Goal: Task Accomplishment & Management: Complete application form

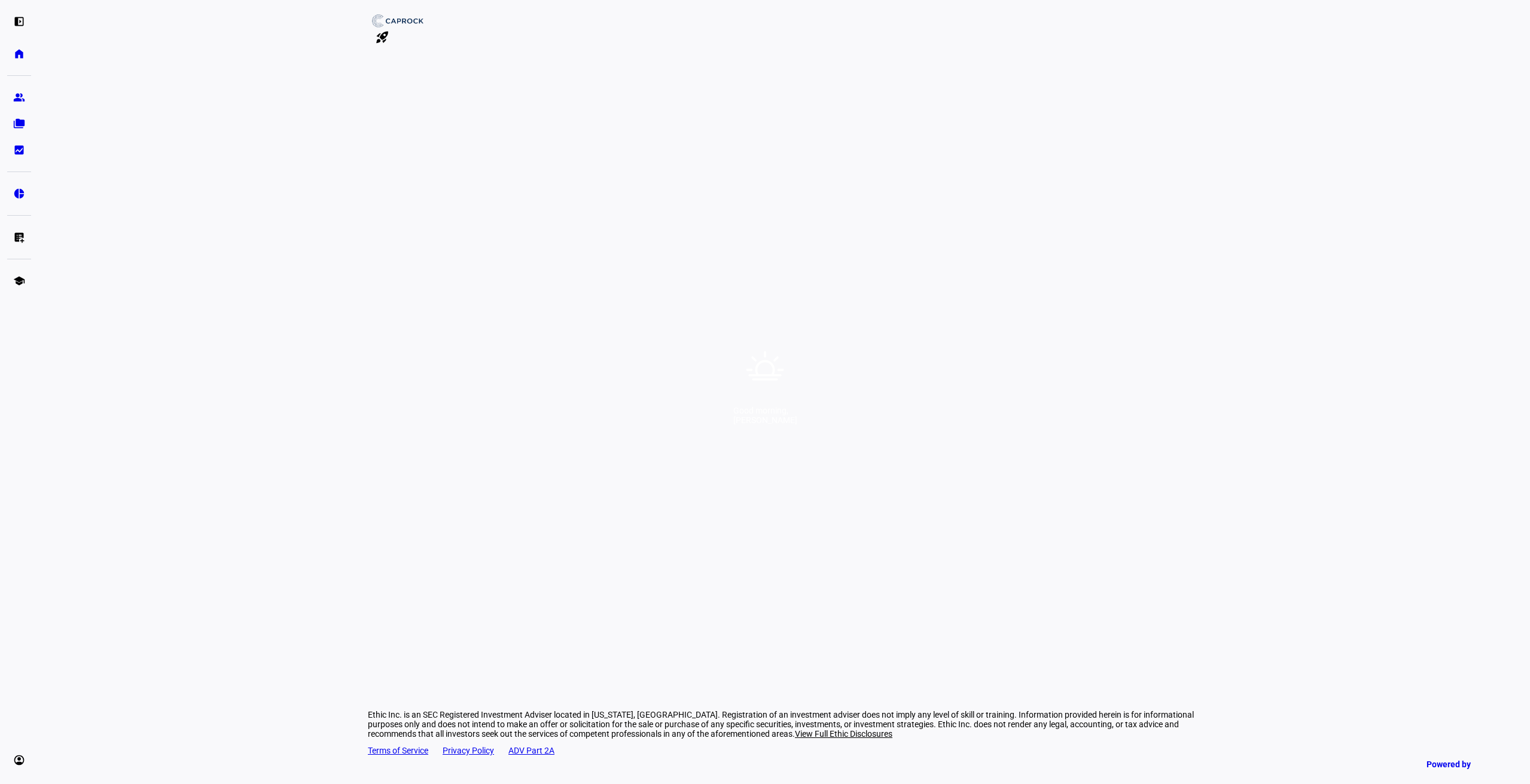
click at [797, 425] on div "[PERSON_NAME]" at bounding box center [765, 420] width 64 height 10
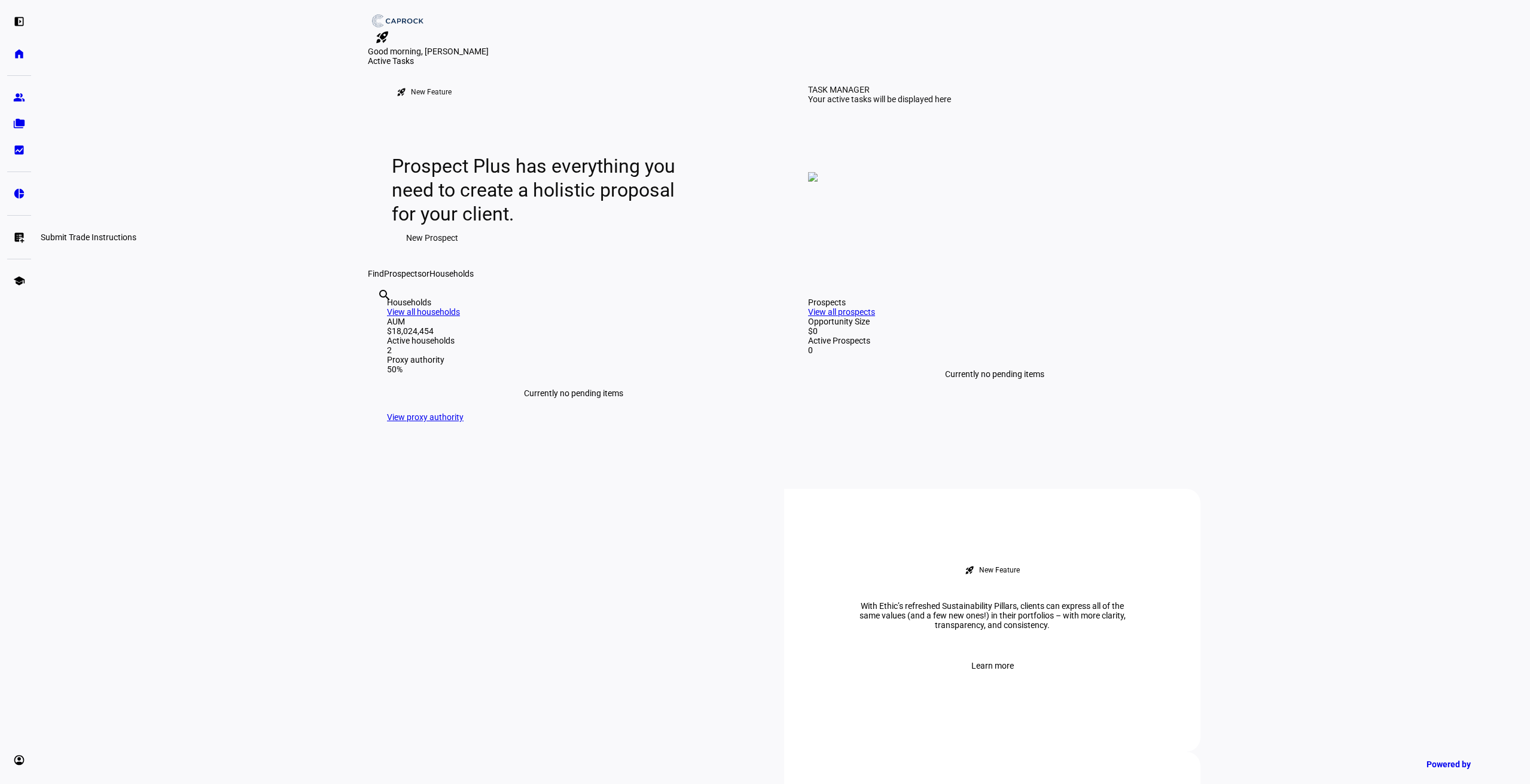
click at [21, 236] on eth-mat-symbol "list_alt_add" at bounding box center [19, 238] width 12 height 12
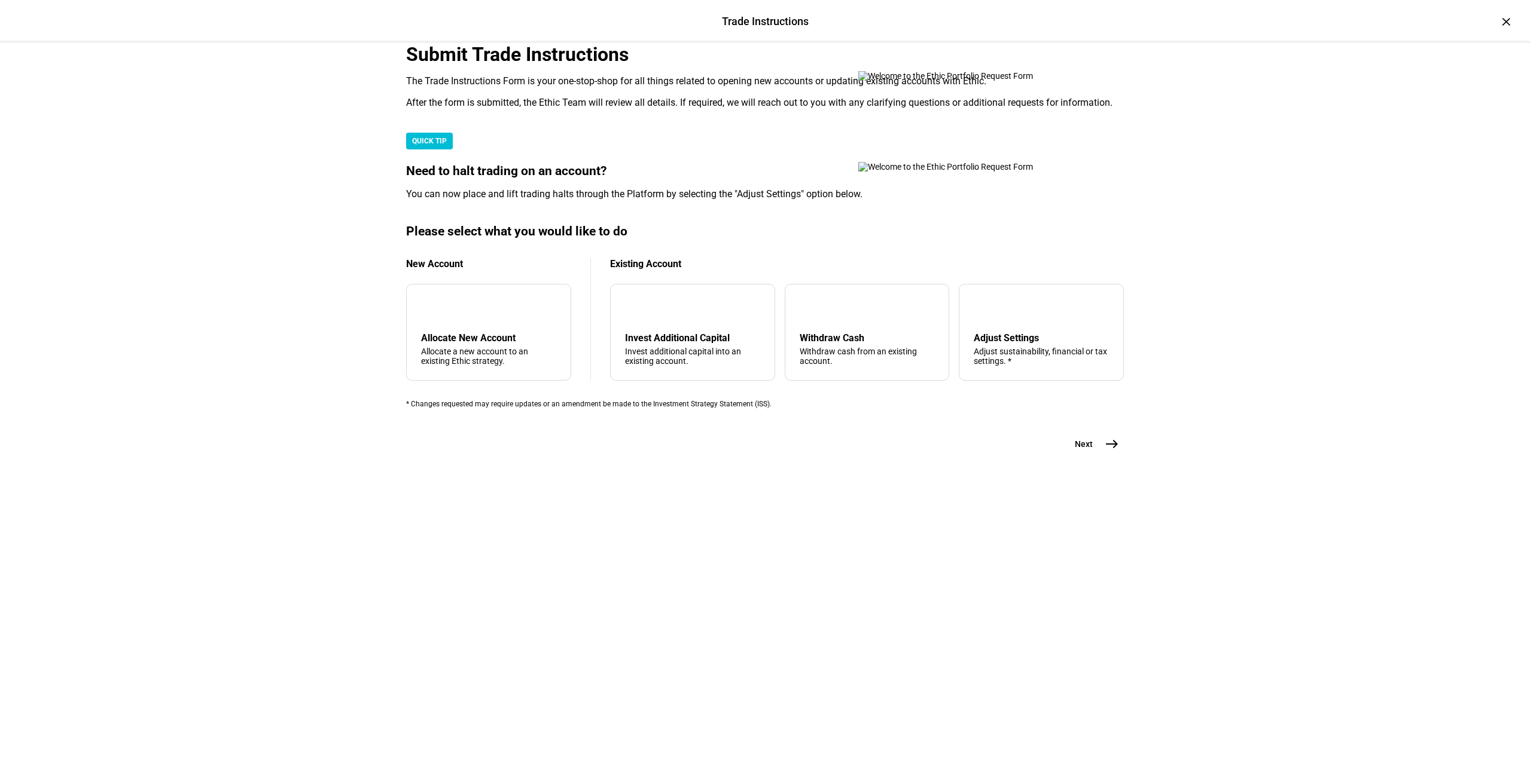
scroll to position [50, 0]
click at [836, 344] on div "Withdraw Cash" at bounding box center [867, 338] width 135 height 11
click at [1107, 451] on mat-icon "east" at bounding box center [1111, 444] width 14 height 14
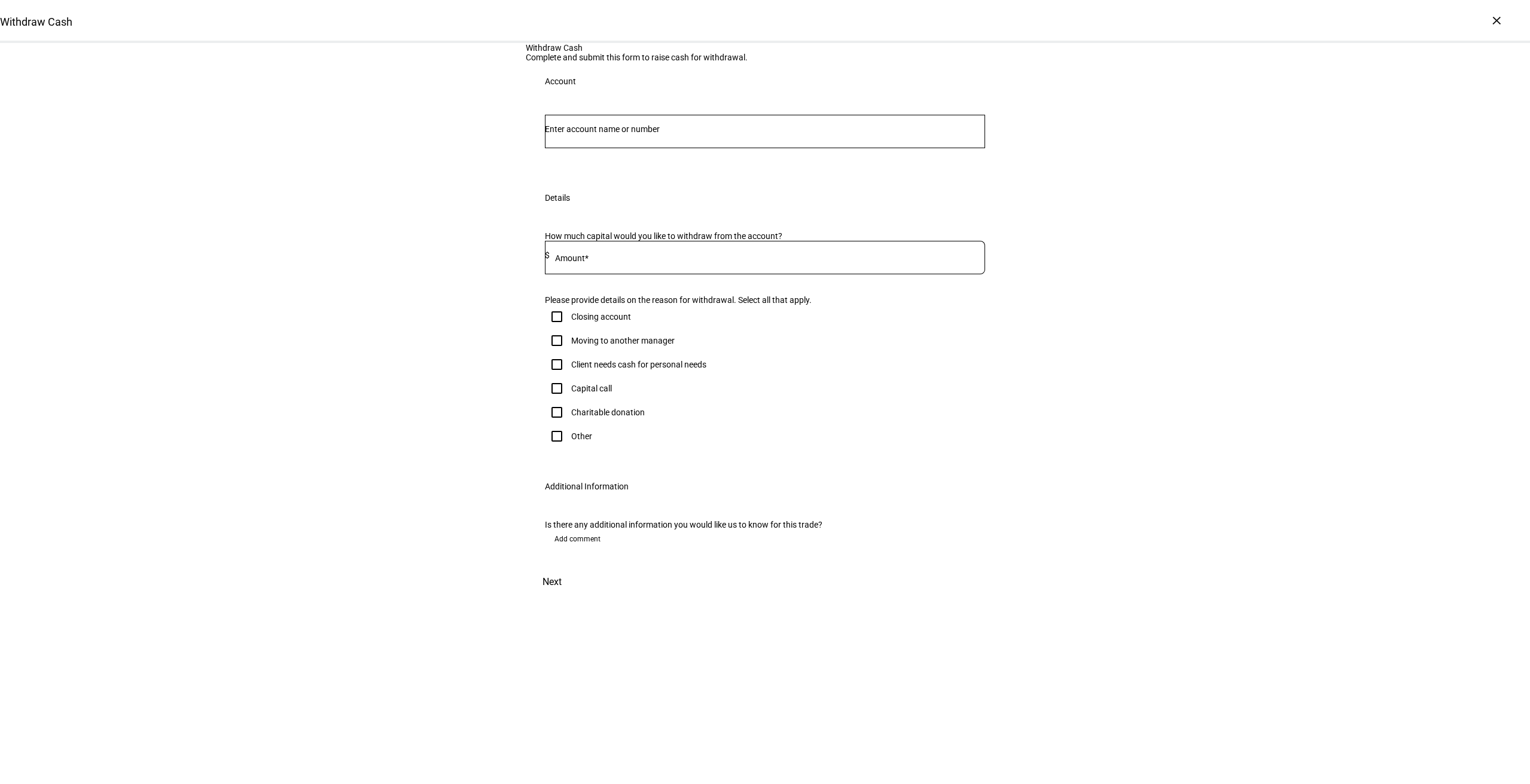
click at [654, 134] on input "Number" at bounding box center [765, 128] width 440 height 10
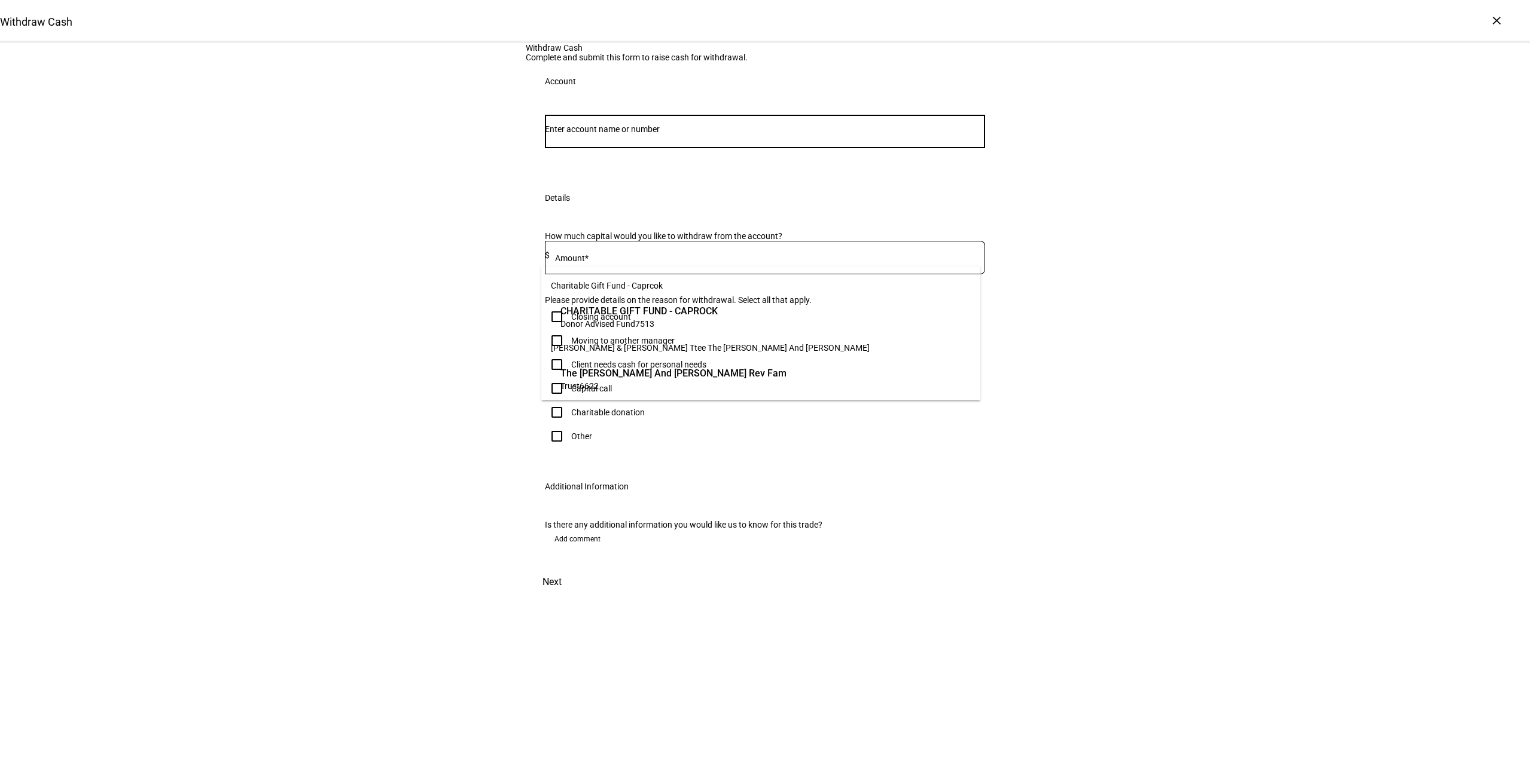
click at [677, 377] on span "The [PERSON_NAME] And [PERSON_NAME] Rev Fam" at bounding box center [674, 373] width 226 height 14
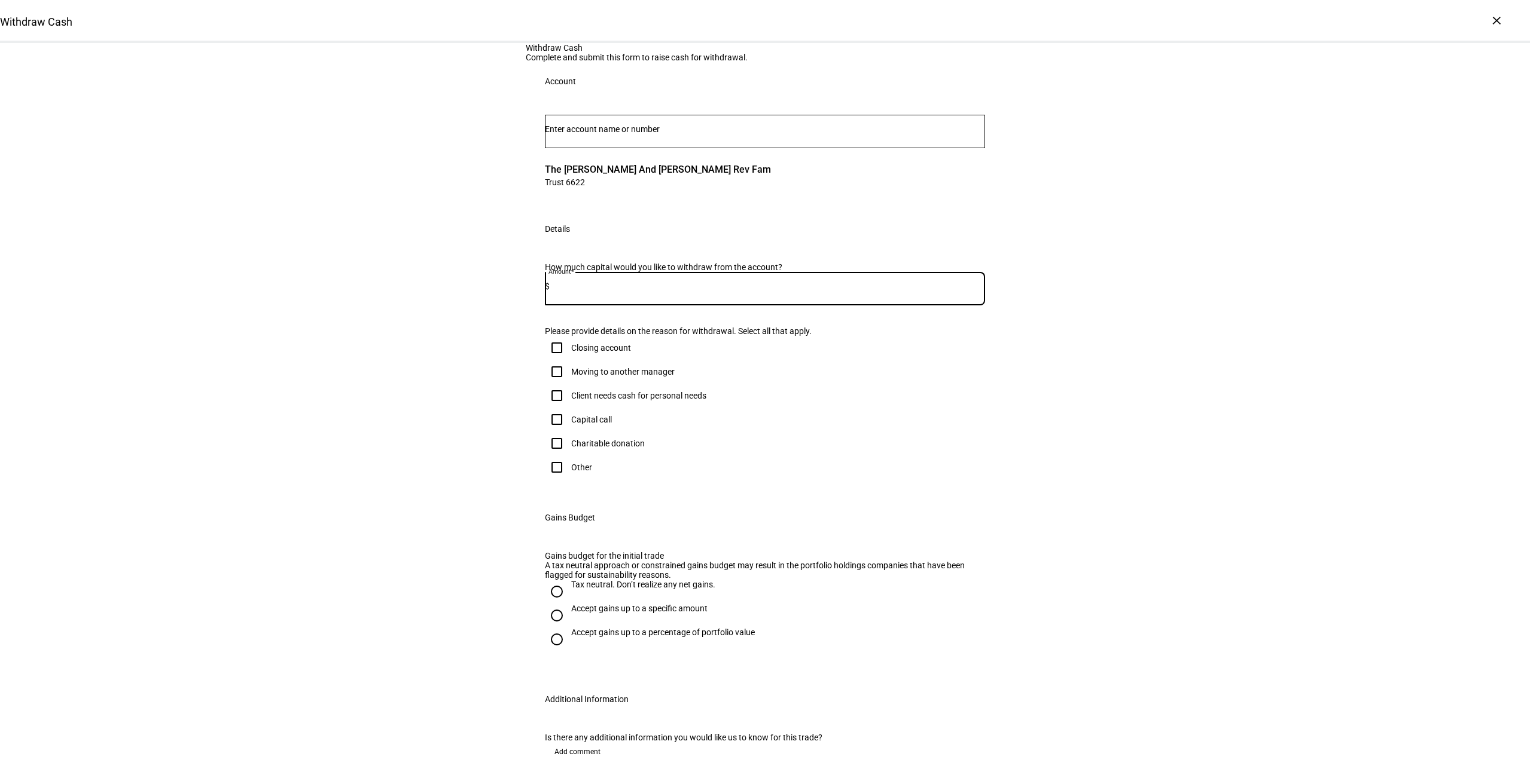
click at [625, 291] on input at bounding box center [767, 286] width 435 height 10
click at [608, 291] on input at bounding box center [767, 286] width 435 height 10
type input "800,000"
click at [391, 400] on div "Withdraw Cash Complete and submit this form to raise cash for withdrawal. Accou…" at bounding box center [765, 426] width 1530 height 766
click at [651, 401] on div "Client needs cash for personal needs" at bounding box center [639, 396] width 135 height 10
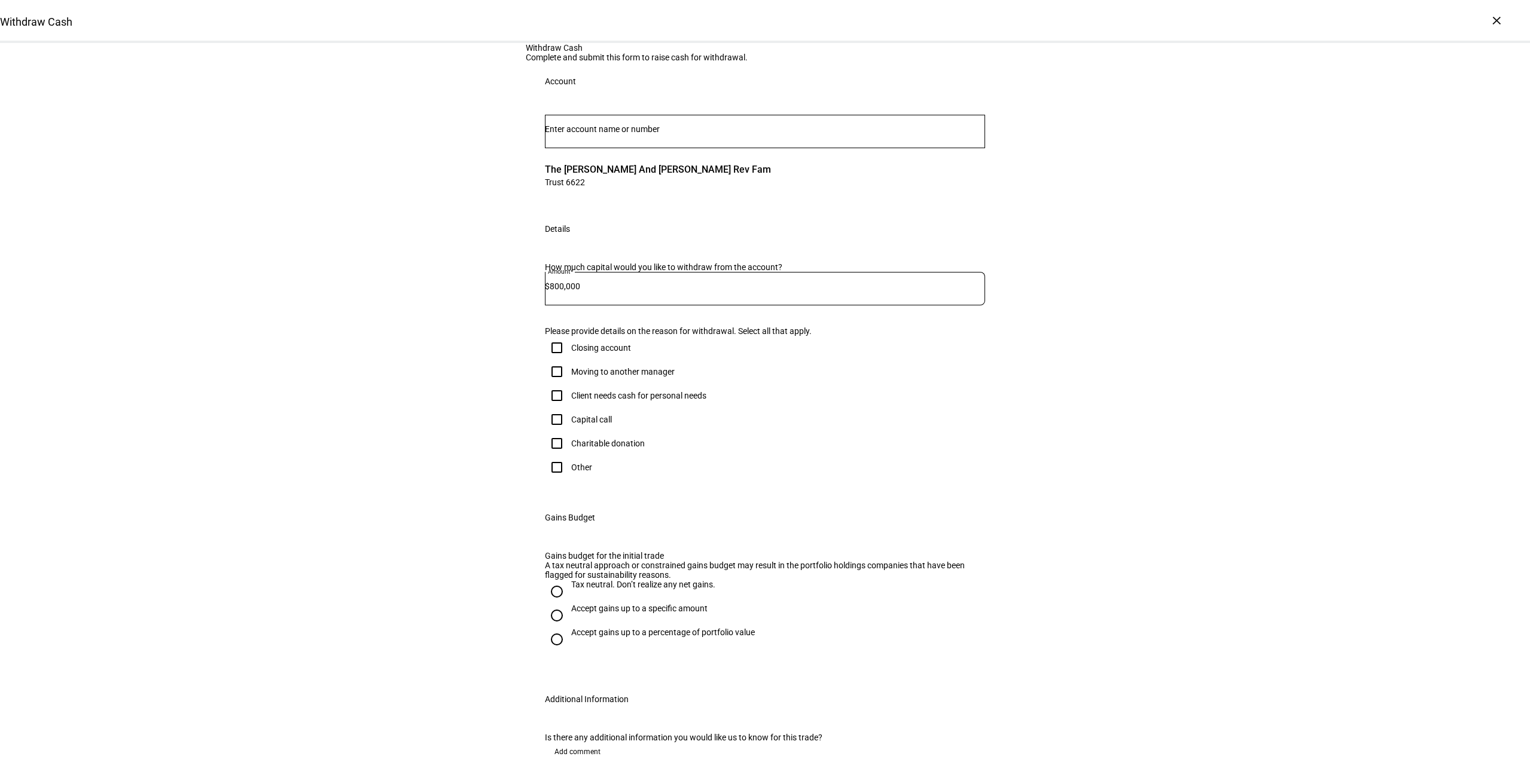
click at [569, 408] on input "Client needs cash for personal needs" at bounding box center [557, 396] width 24 height 24
checkbox input "true"
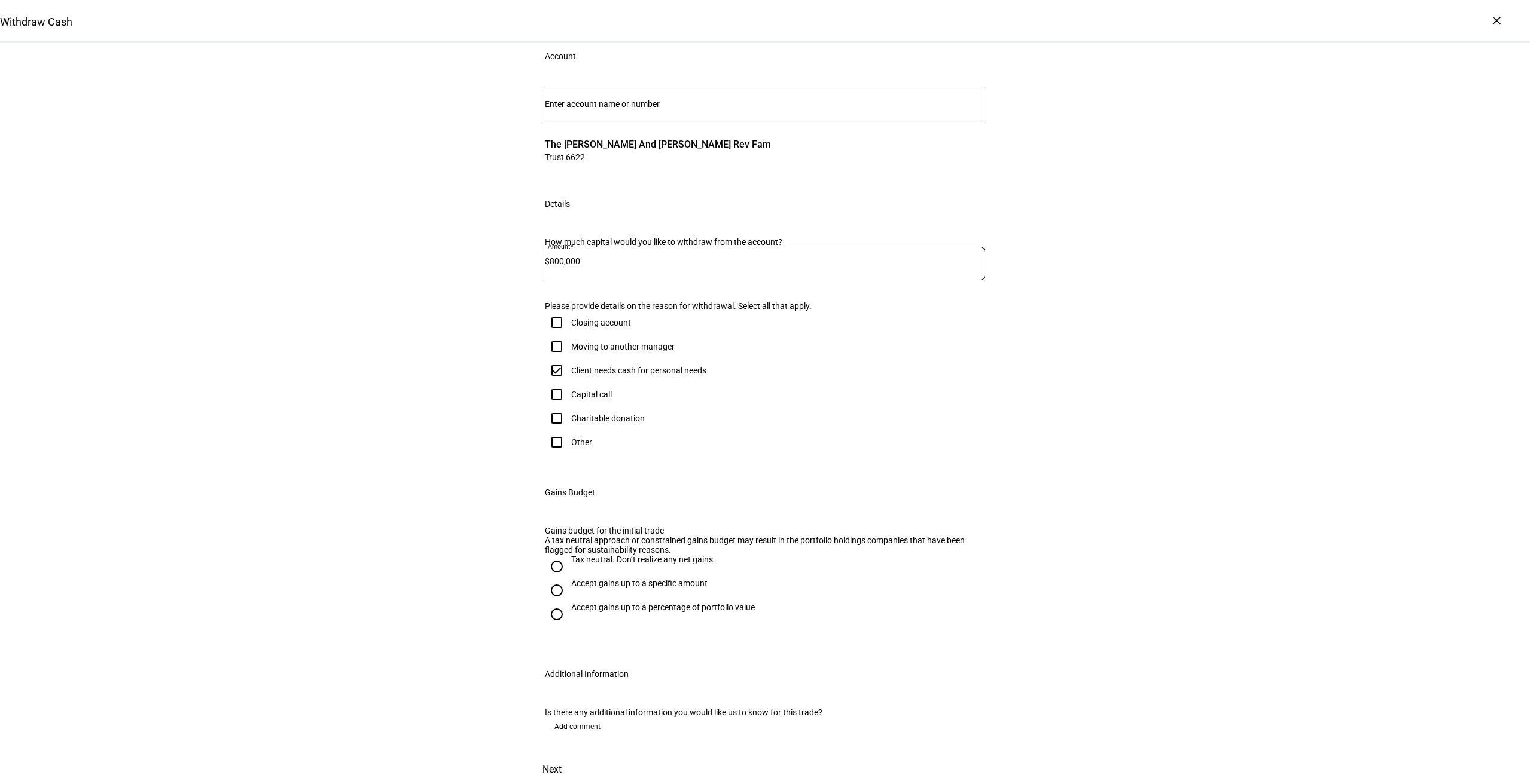
scroll to position [299, 0]
click at [550, 555] on input "Tax neutral. Don’t realize any net gains." at bounding box center [557, 566] width 24 height 24
radio input "true"
click at [561, 756] on span "Next" at bounding box center [552, 770] width 19 height 29
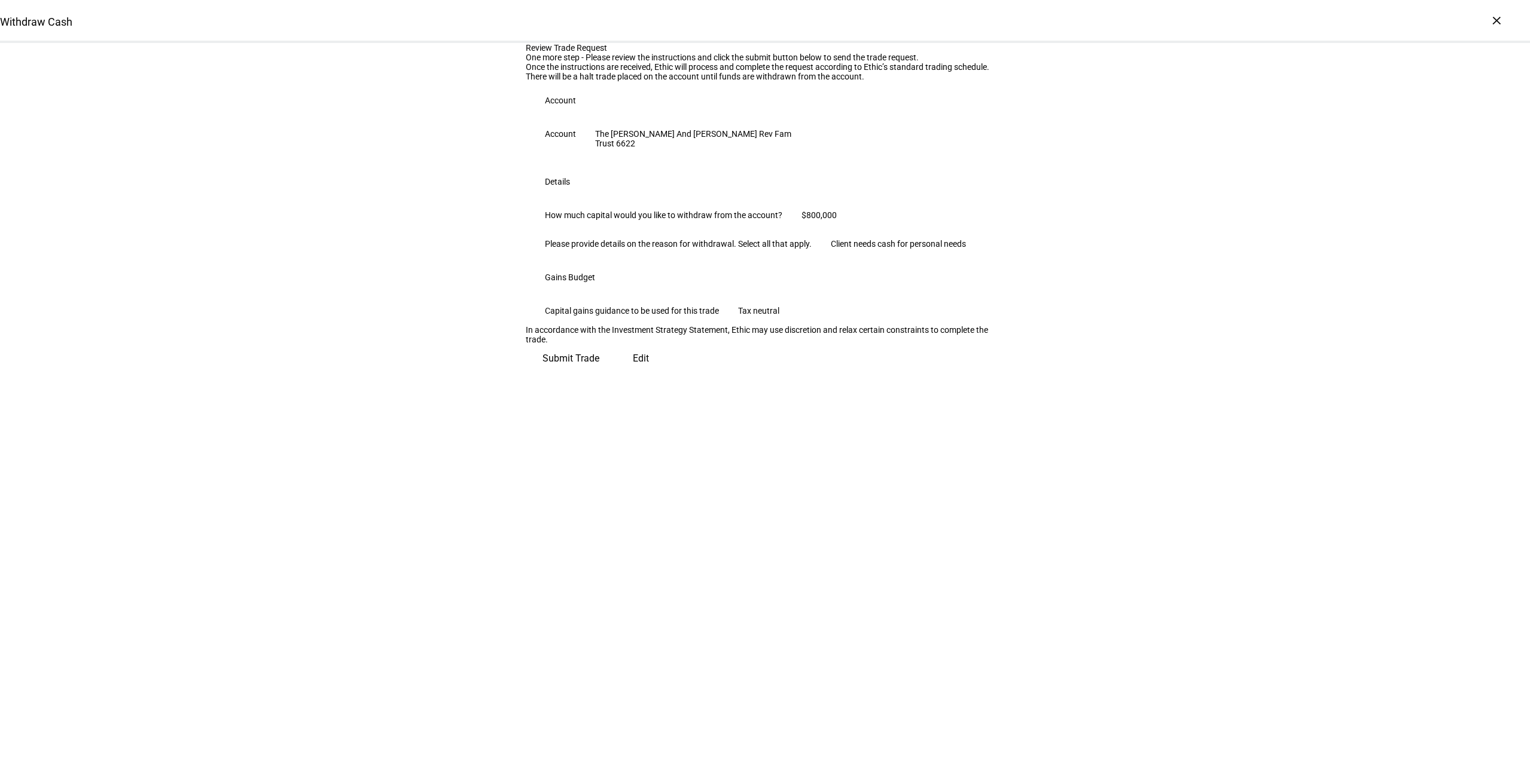
scroll to position [0, 0]
click at [599, 368] on span "Submit Trade" at bounding box center [570, 353] width 56 height 29
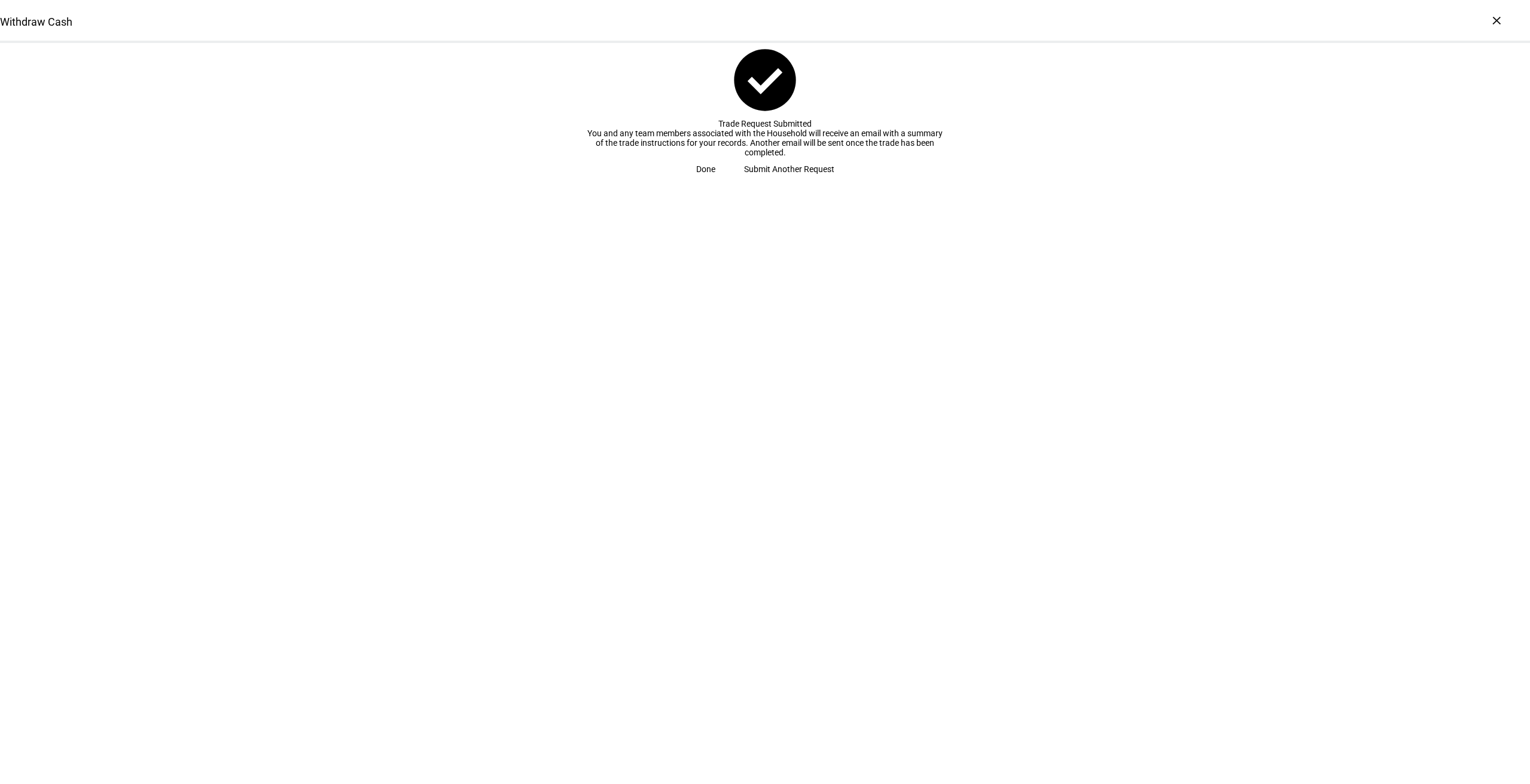
click at [729, 181] on span at bounding box center [706, 169] width 48 height 24
